Goal: Find specific fact: Locate a discrete piece of known information

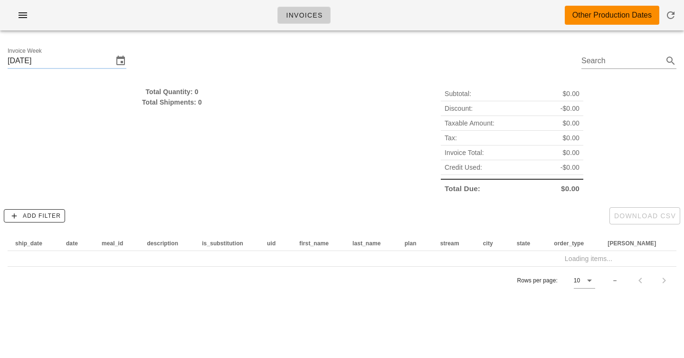
click at [186, 9] on div "Invoices Other Production Dates" at bounding box center [342, 15] width 684 height 30
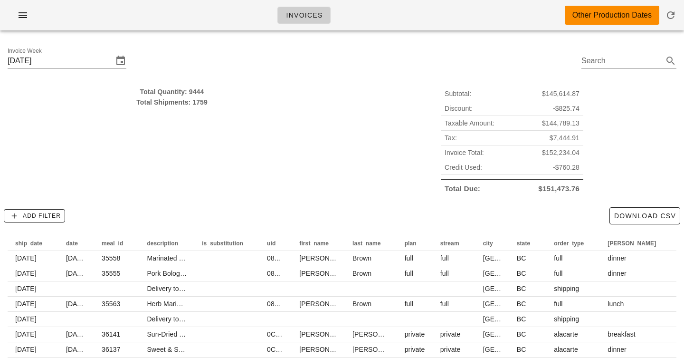
click at [563, 94] on span "$145,614.87" at bounding box center [561, 93] width 38 height 10
copy span "145,614.87"
click at [480, 9] on div "Invoices Other Production Dates" at bounding box center [342, 15] width 684 height 30
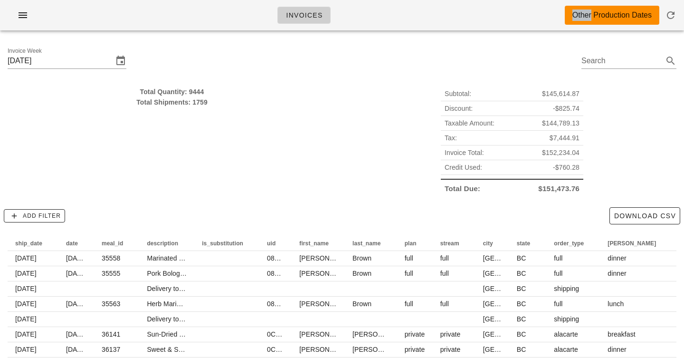
click at [480, 9] on div "Invoices Other Production Dates" at bounding box center [342, 15] width 684 height 30
click at [343, 129] on div "Subtotal: $145,614.87 Discount: -$825.74 Taxable Amount: $144,789.13 Tax: $7,44…" at bounding box center [512, 141] width 340 height 121
